Goal: Navigation & Orientation: Find specific page/section

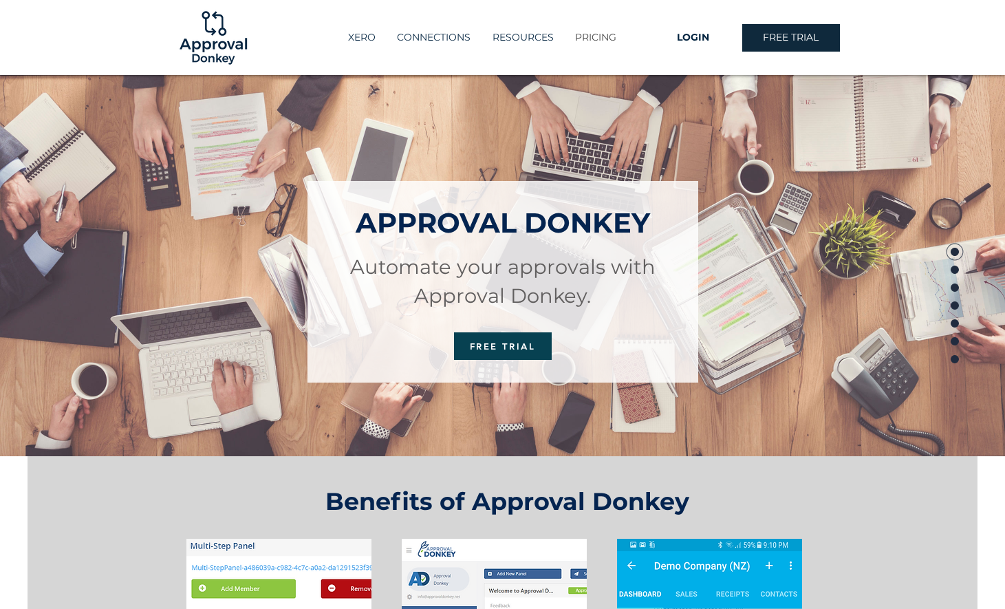
click at [588, 36] on p "PRICING" at bounding box center [595, 37] width 55 height 23
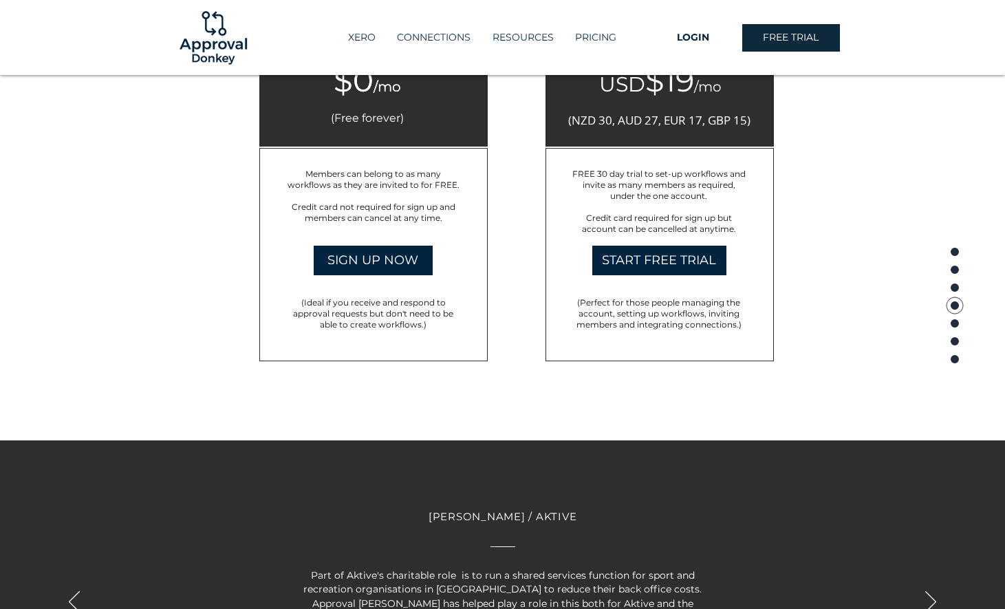
scroll to position [2465, 0]
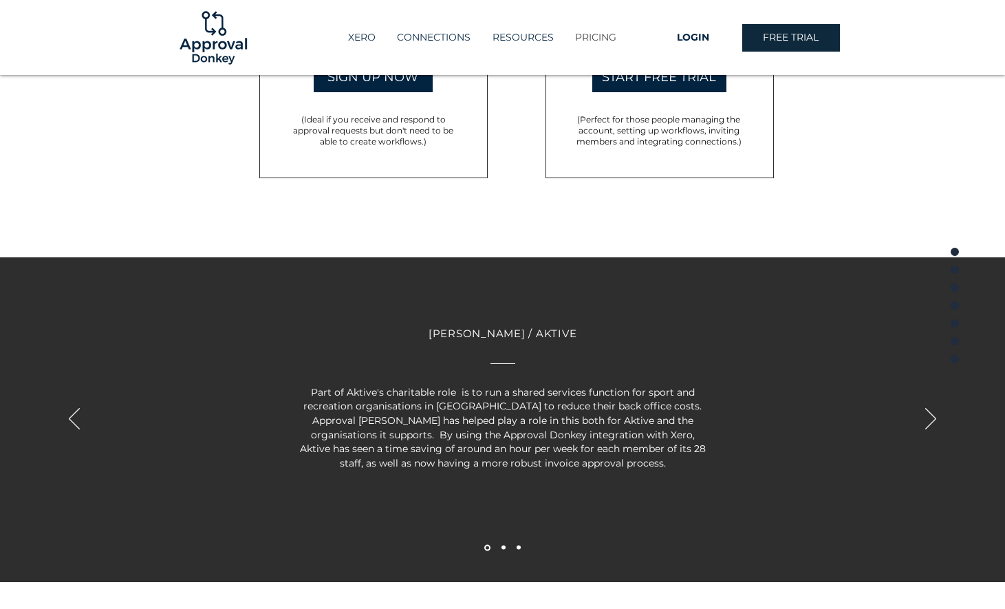
click at [600, 45] on p "PRICING" at bounding box center [595, 37] width 55 height 23
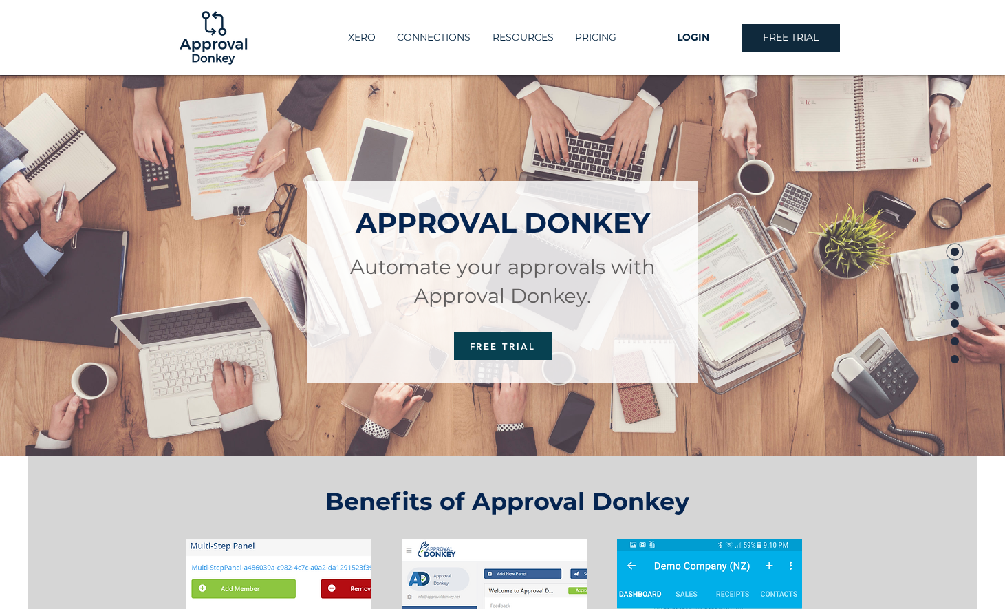
scroll to position [0, 0]
click at [426, 35] on p "CONNECTIONS" at bounding box center [433, 37] width 87 height 23
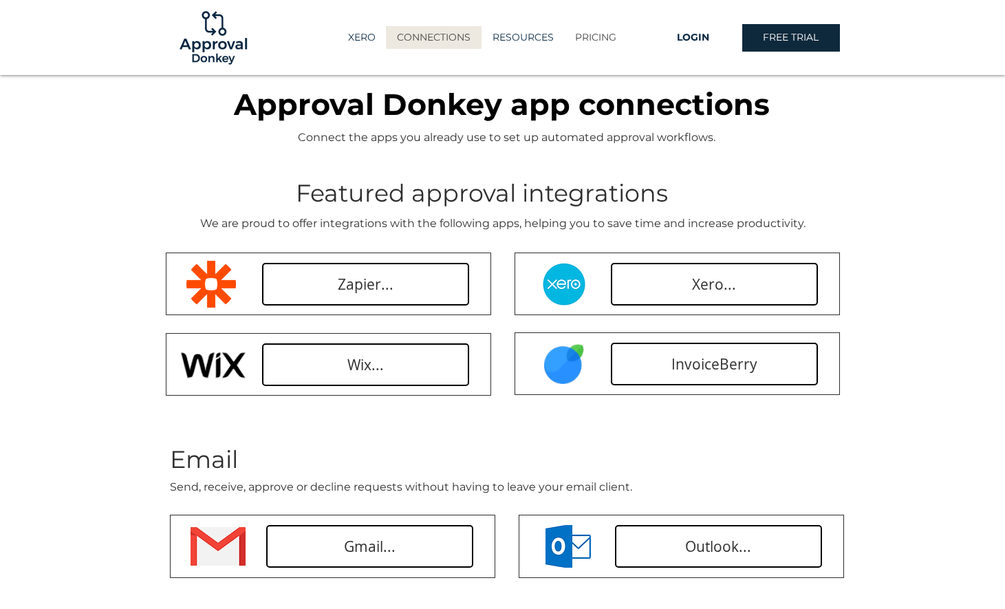
click at [597, 43] on p "PRICING" at bounding box center [595, 37] width 55 height 23
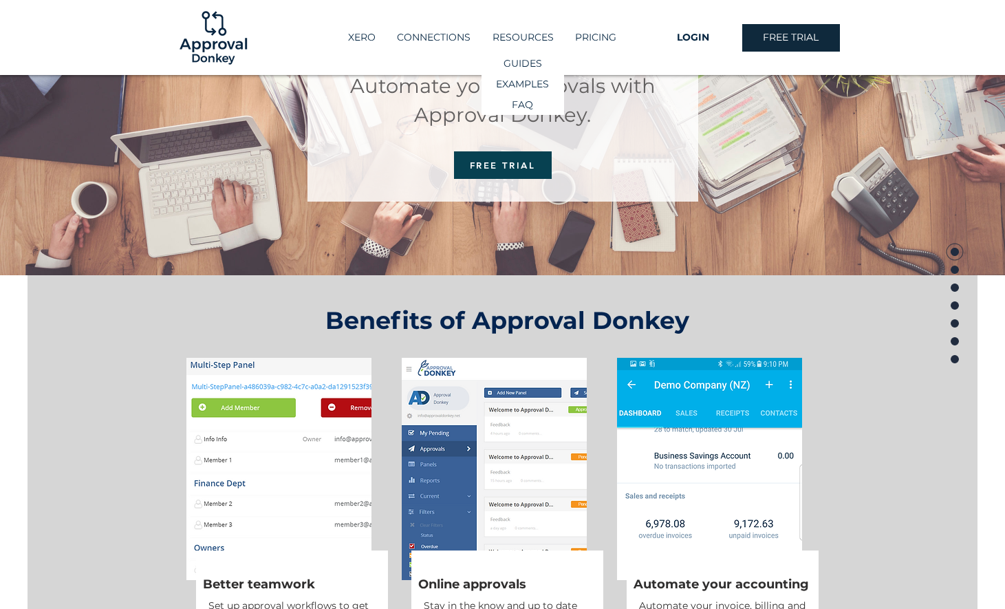
click at [518, 36] on p "RESOURCES" at bounding box center [523, 37] width 75 height 23
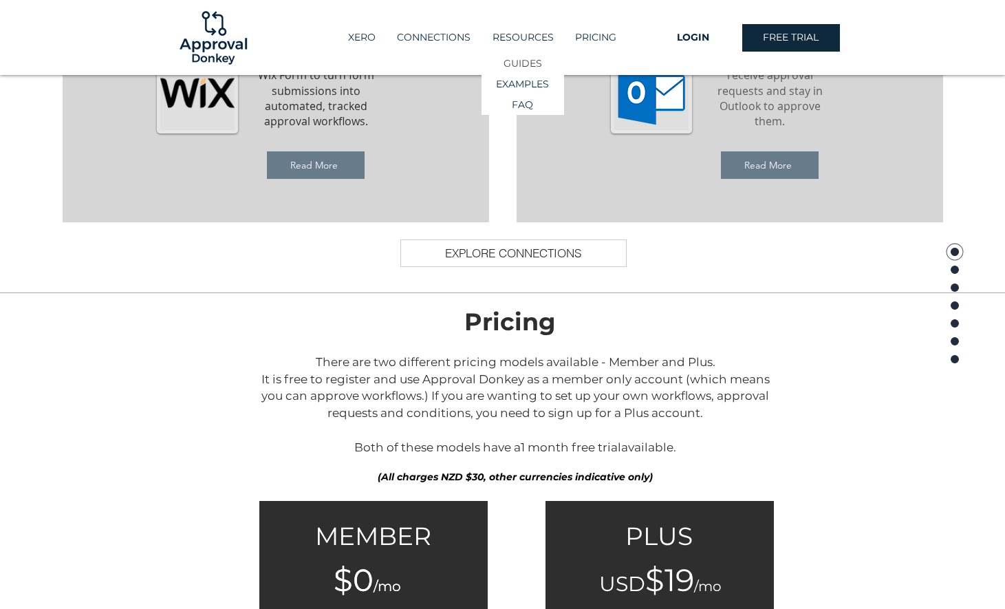
click at [510, 59] on p "GUIDES" at bounding box center [523, 64] width 48 height 20
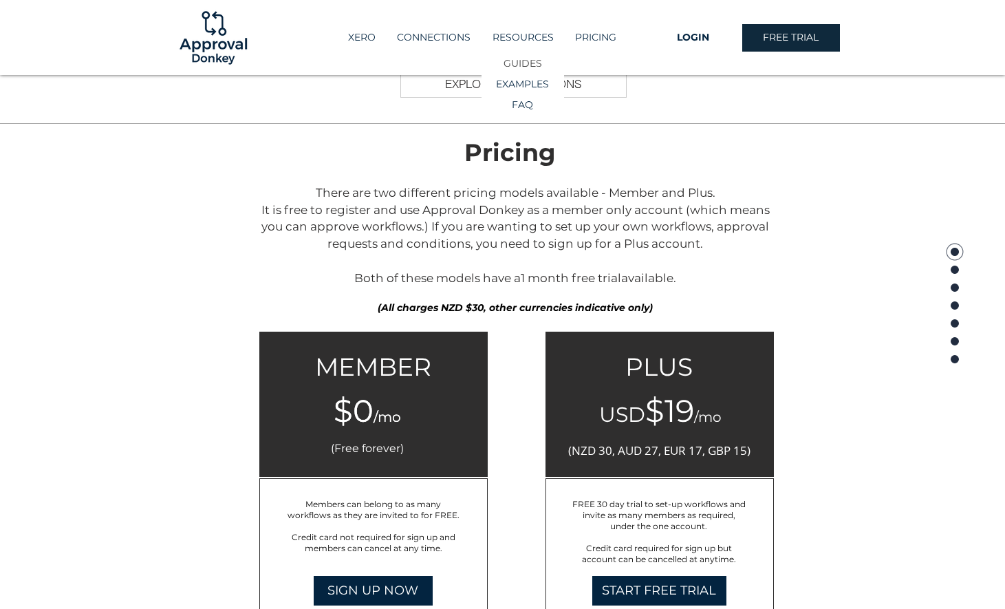
scroll to position [1998, 0]
